Goal: Information Seeking & Learning: Check status

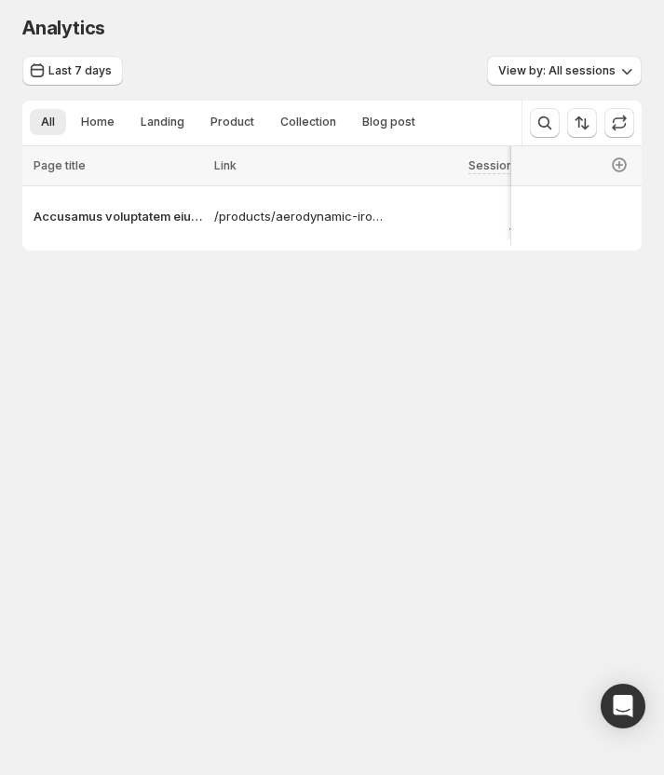
click at [305, 390] on body "Analytics. This page is ready Analytics Last 7 days View by: All sessions All H…" at bounding box center [332, 387] width 664 height 775
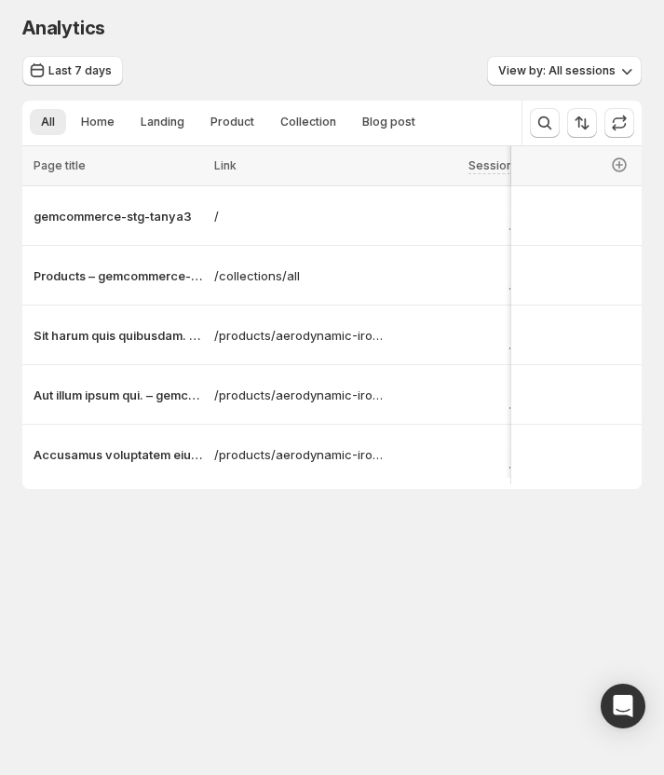
click at [225, 603] on body "Analytics. This page is ready Analytics Last 7 days View by: All sessions All H…" at bounding box center [332, 387] width 664 height 775
click at [176, 554] on div "Analytics. This page is ready Analytics Last 7 days View by: All sessions All H…" at bounding box center [332, 295] width 664 height 590
click at [195, 564] on div "Analytics. This page is ready Analytics Last 7 days View by: All sessions All H…" at bounding box center [332, 295] width 664 height 590
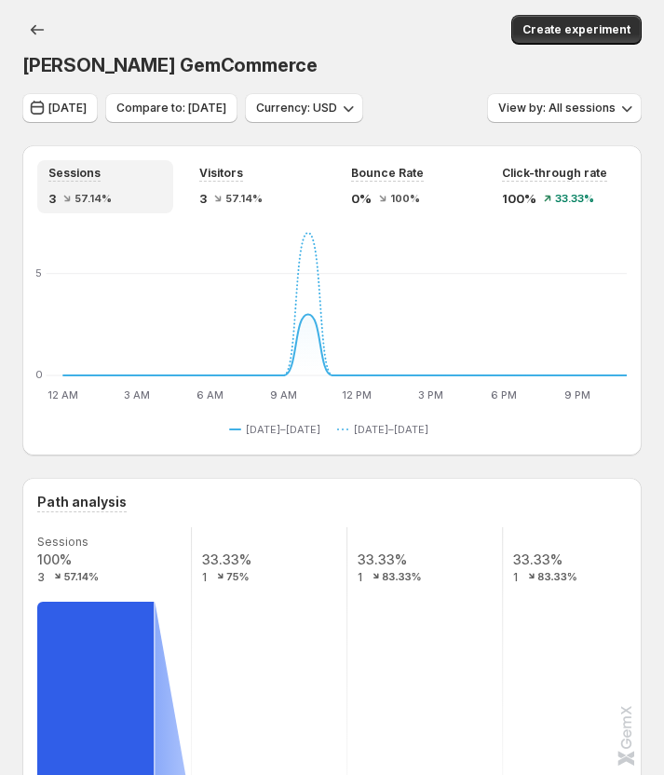
scroll to position [197, 0]
